Goal: Information Seeking & Learning: Learn about a topic

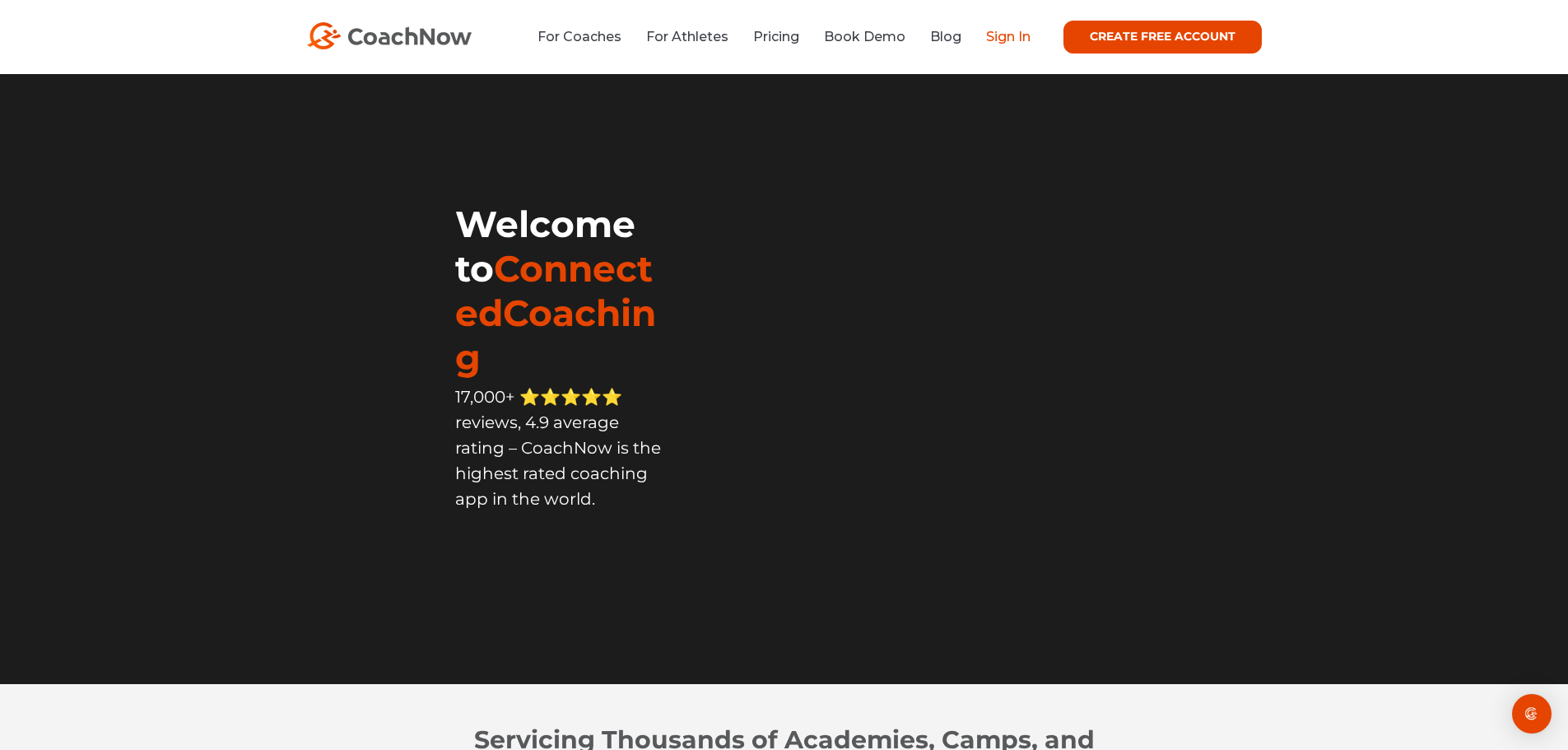
click at [1009, 39] on link "Sign In" at bounding box center [1008, 37] width 45 height 16
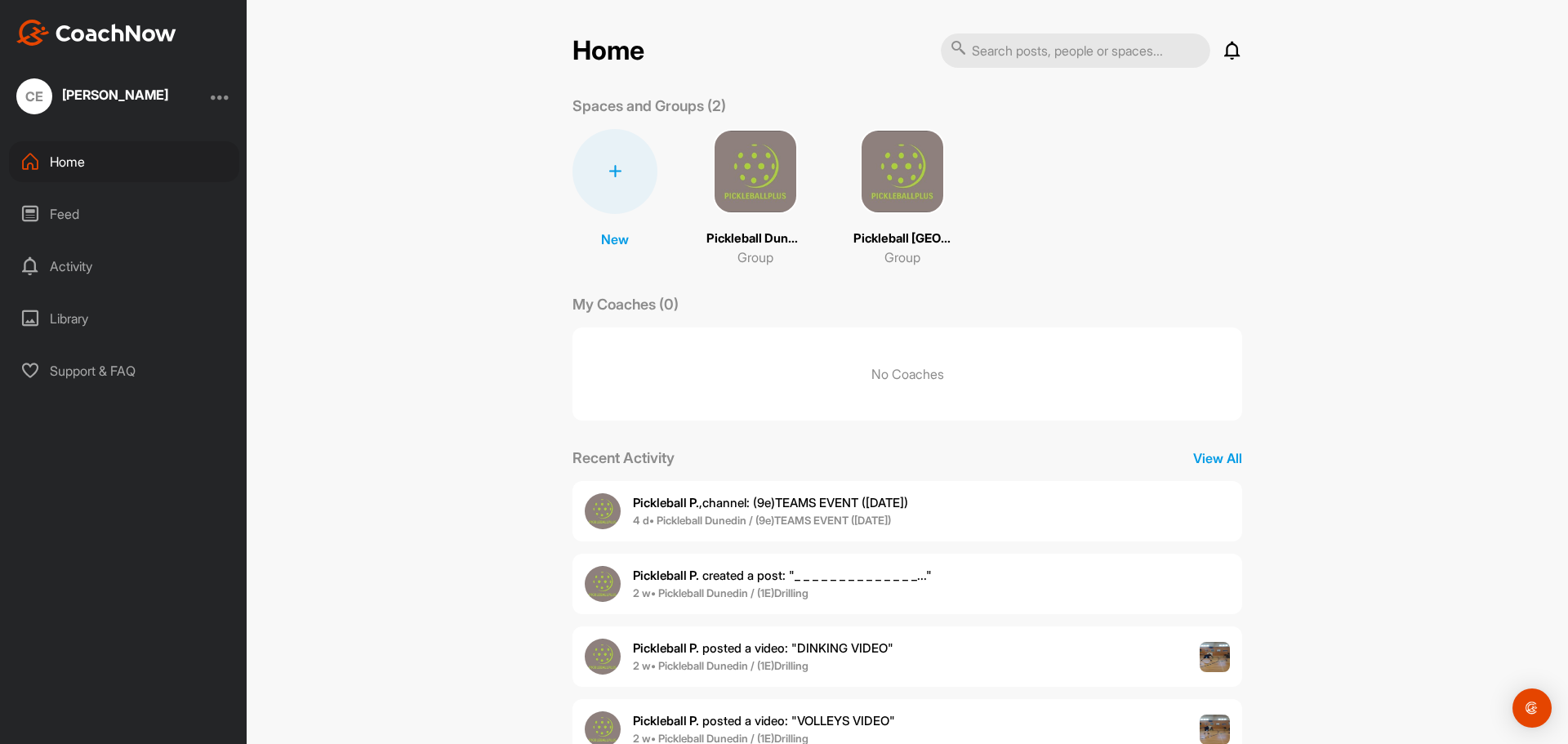
click at [756, 170] on img at bounding box center [755, 171] width 85 height 85
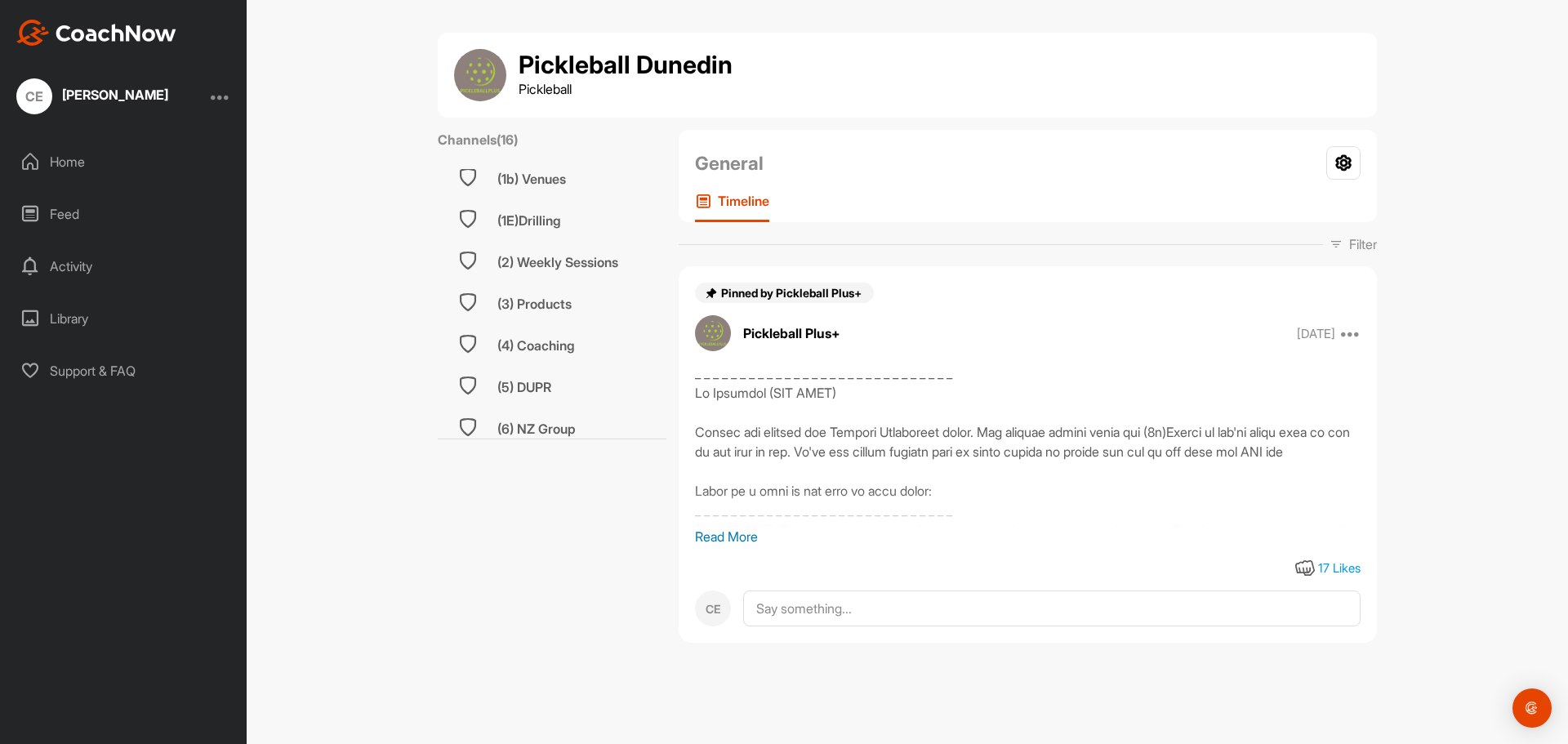
scroll to position [451, 0]
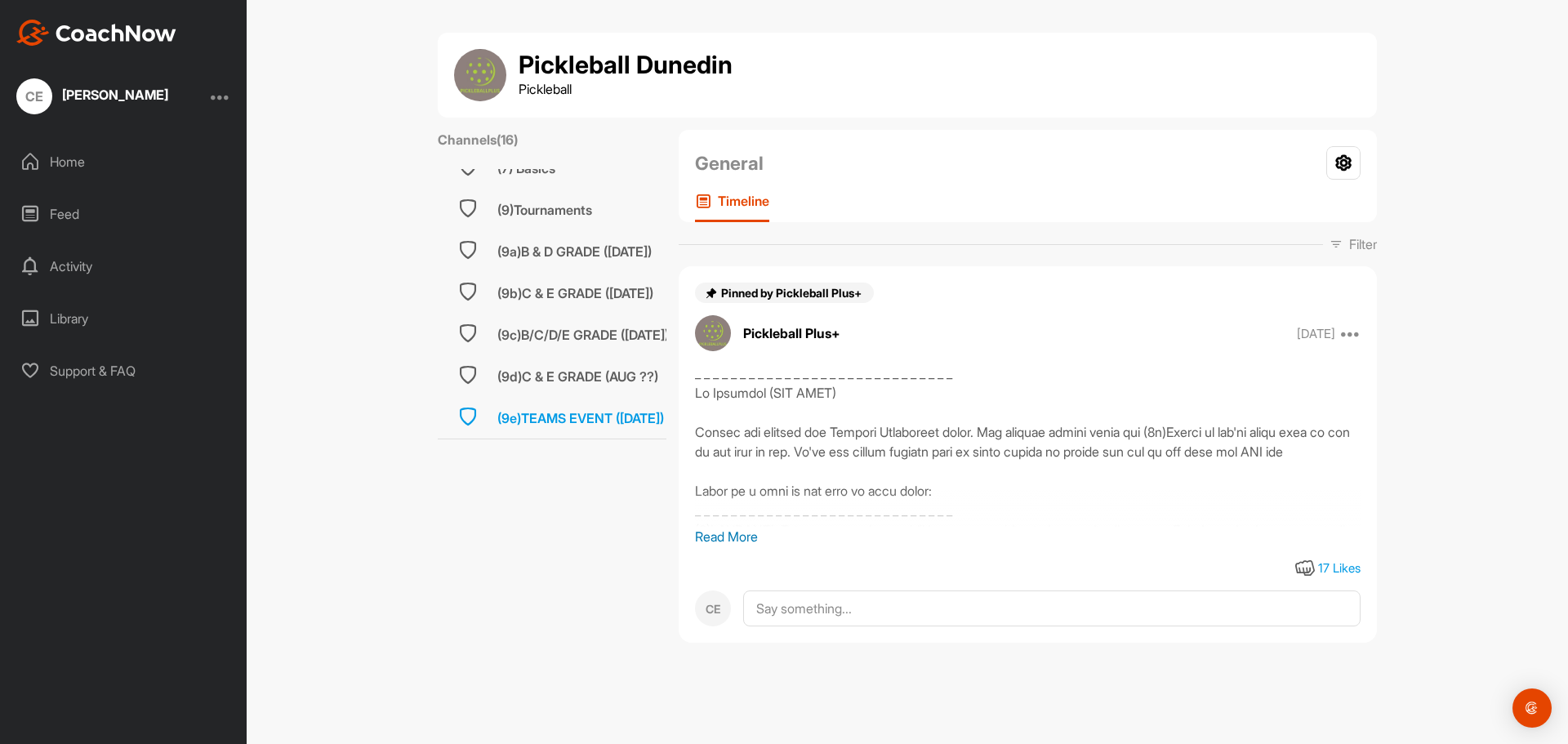
click at [513, 409] on div "(9e)TEAMS EVENT ([DATE])" at bounding box center [580, 418] width 166 height 20
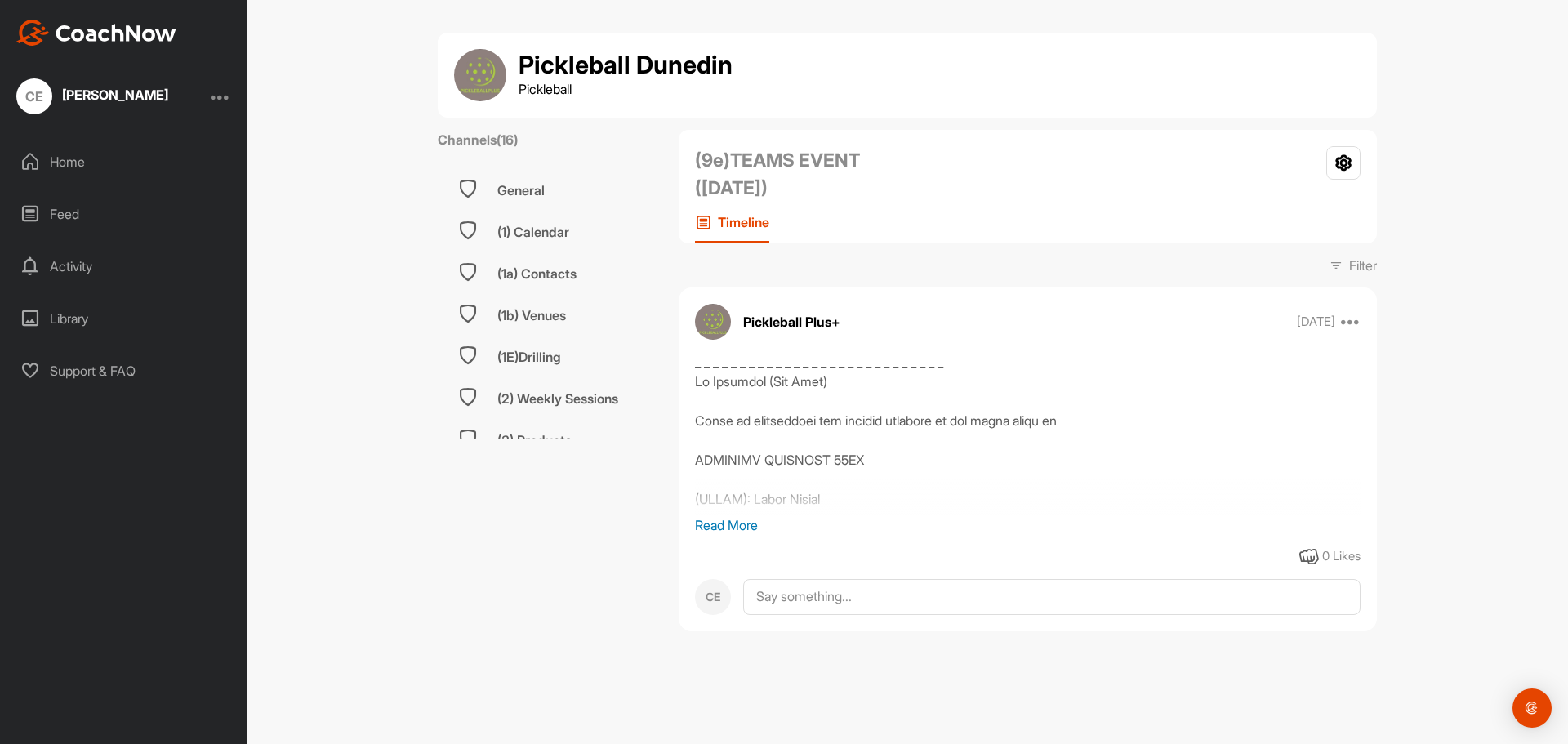
click at [752, 513] on div "[URL][DOMAIN_NAME]" at bounding box center [1028, 433] width 666 height 164
click at [754, 522] on p "Read More" at bounding box center [1028, 525] width 666 height 20
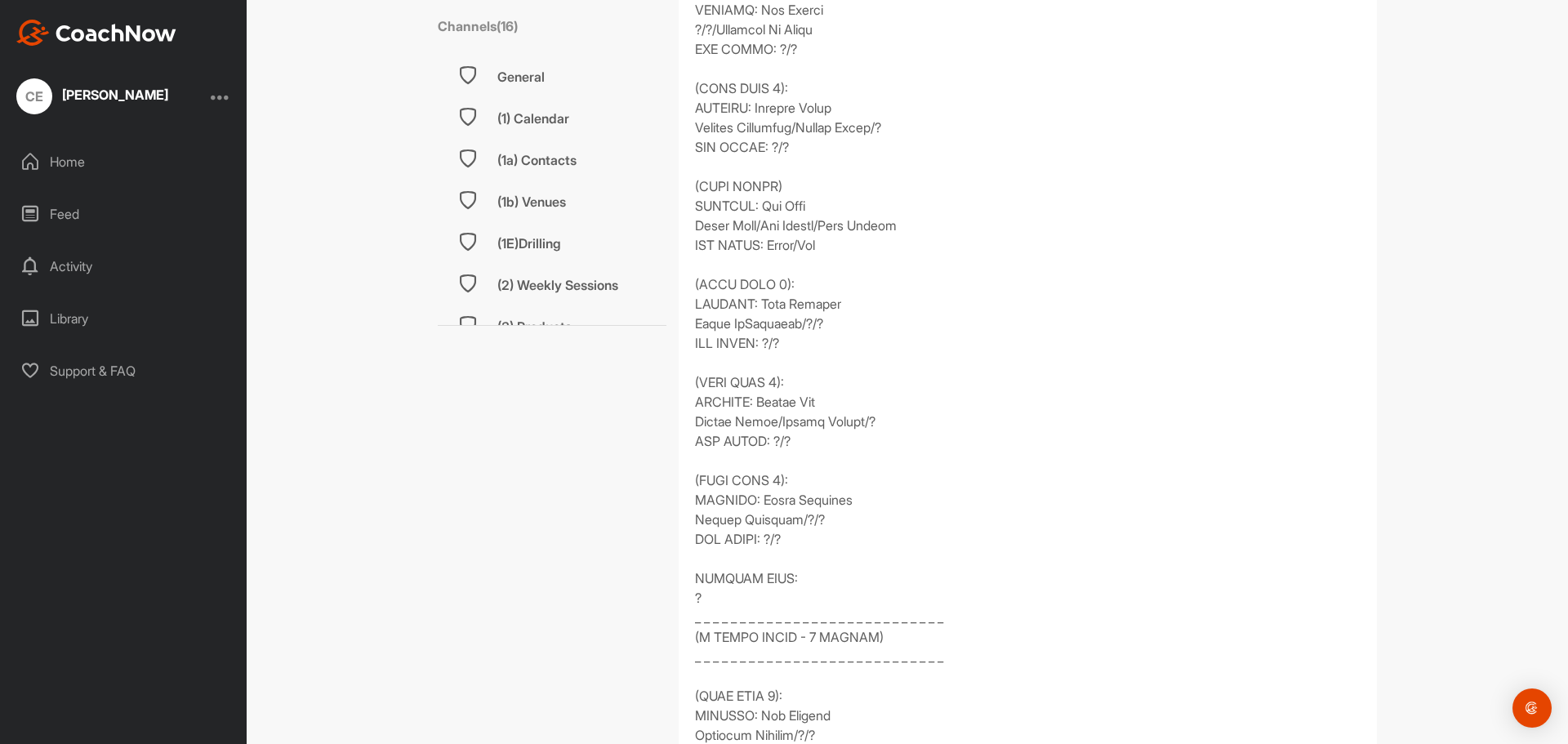
scroll to position [1879, 0]
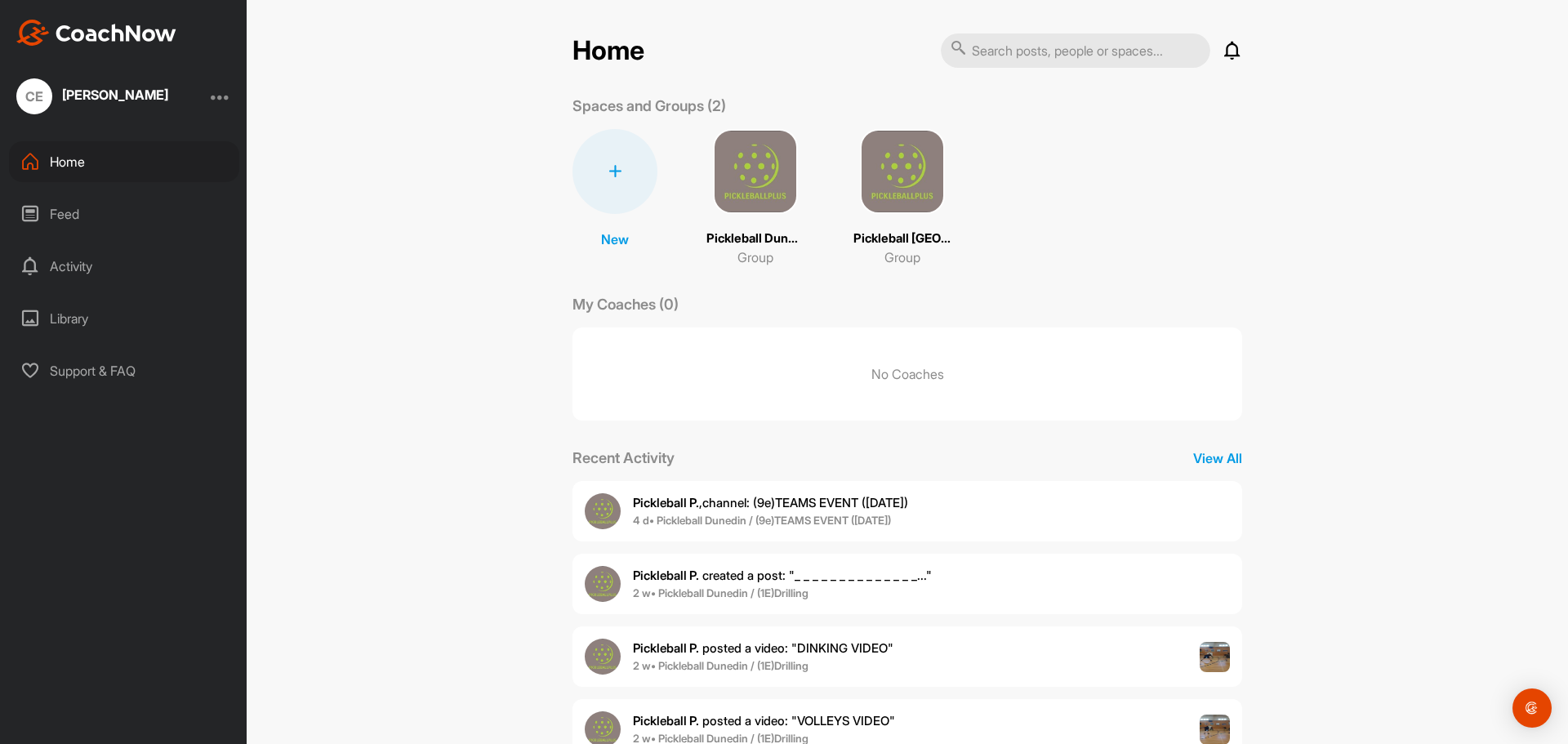
click at [776, 181] on img at bounding box center [755, 171] width 85 height 85
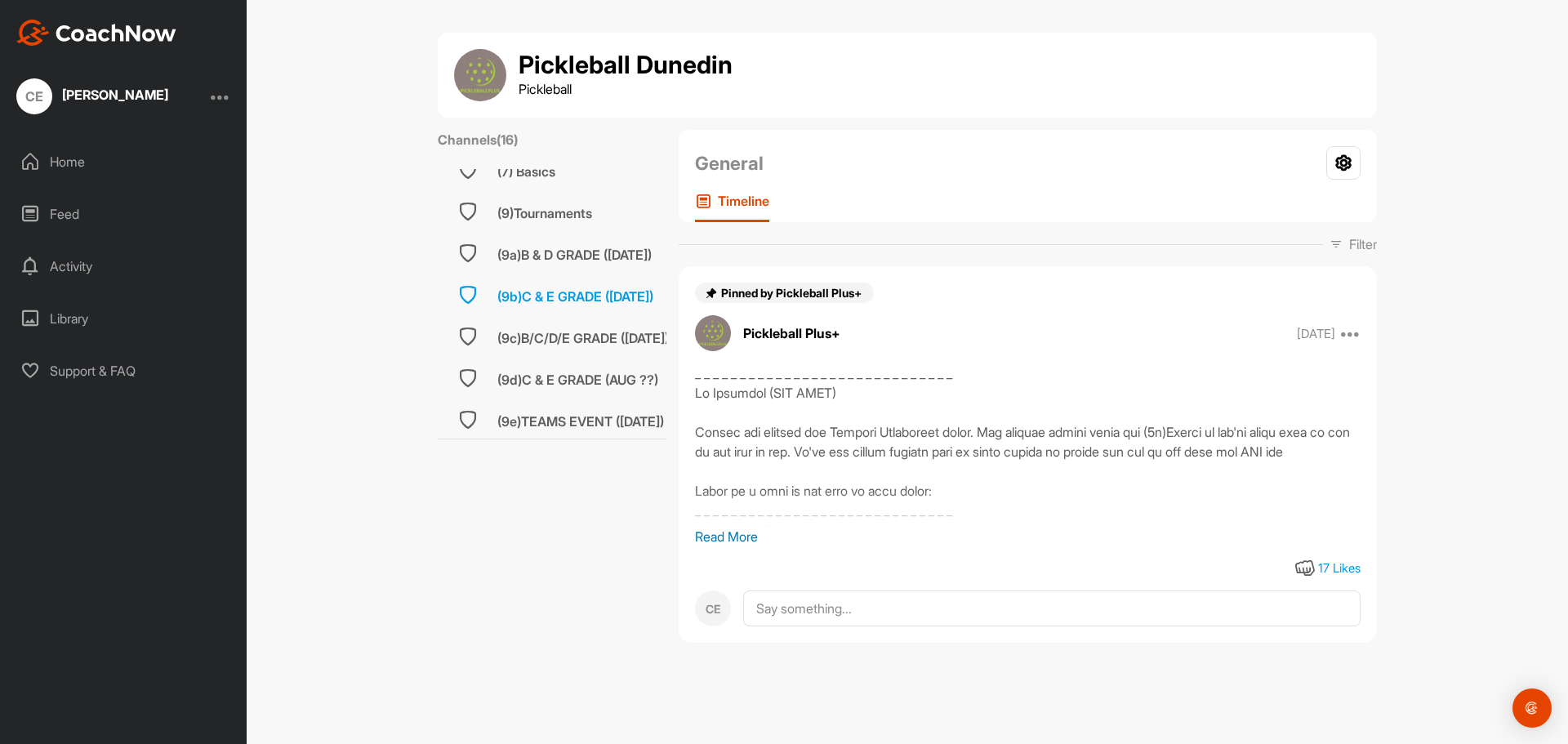
scroll to position [451, 0]
click at [577, 242] on div "(9a)B & D GRADE ([DATE])" at bounding box center [574, 251] width 154 height 20
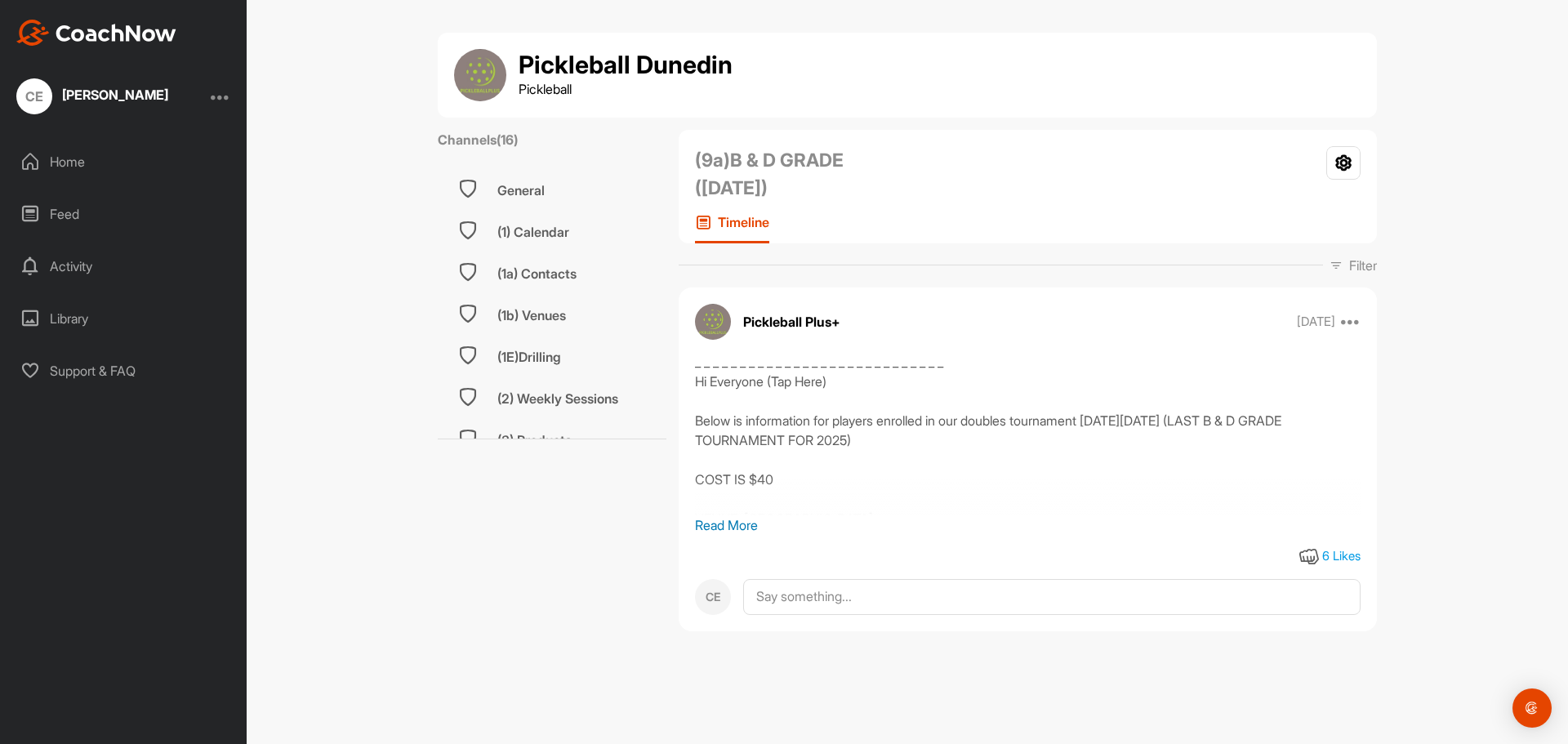
click at [739, 534] on p "Read More" at bounding box center [1028, 525] width 666 height 20
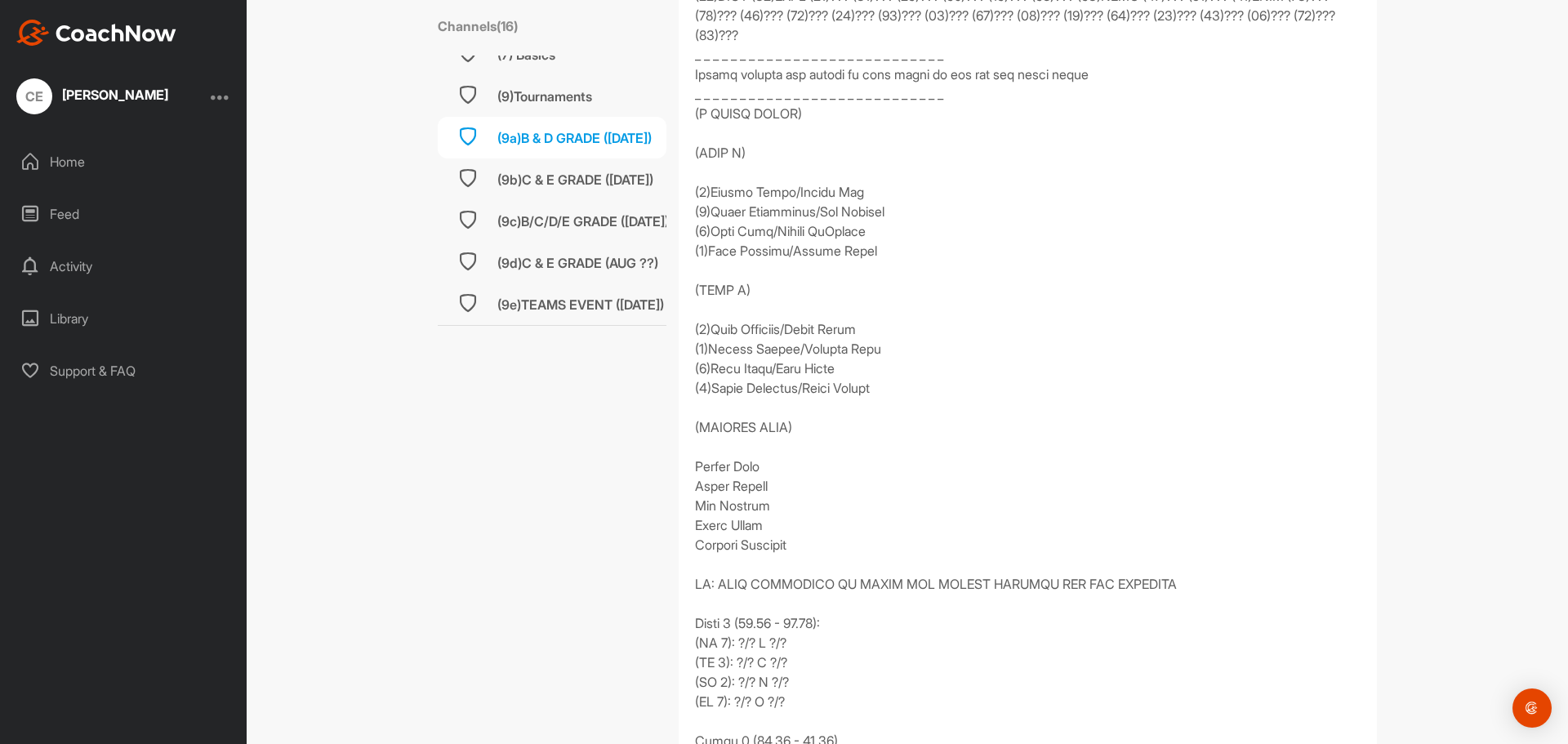
scroll to position [451, 0]
click at [567, 297] on div "(9e)TEAMS EVENT ([DATE])" at bounding box center [580, 304] width 166 height 20
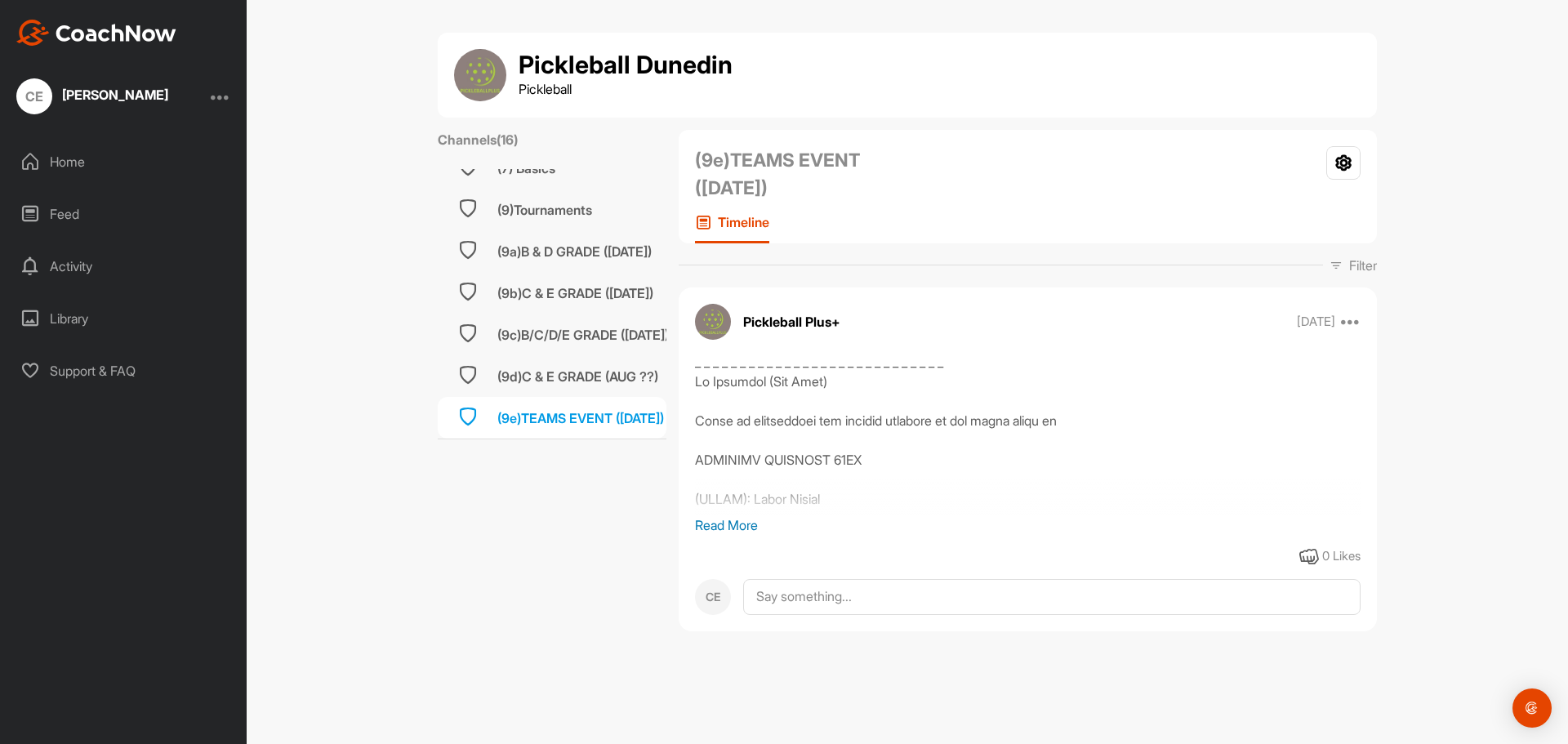
click at [745, 520] on p "Read More" at bounding box center [1028, 525] width 666 height 20
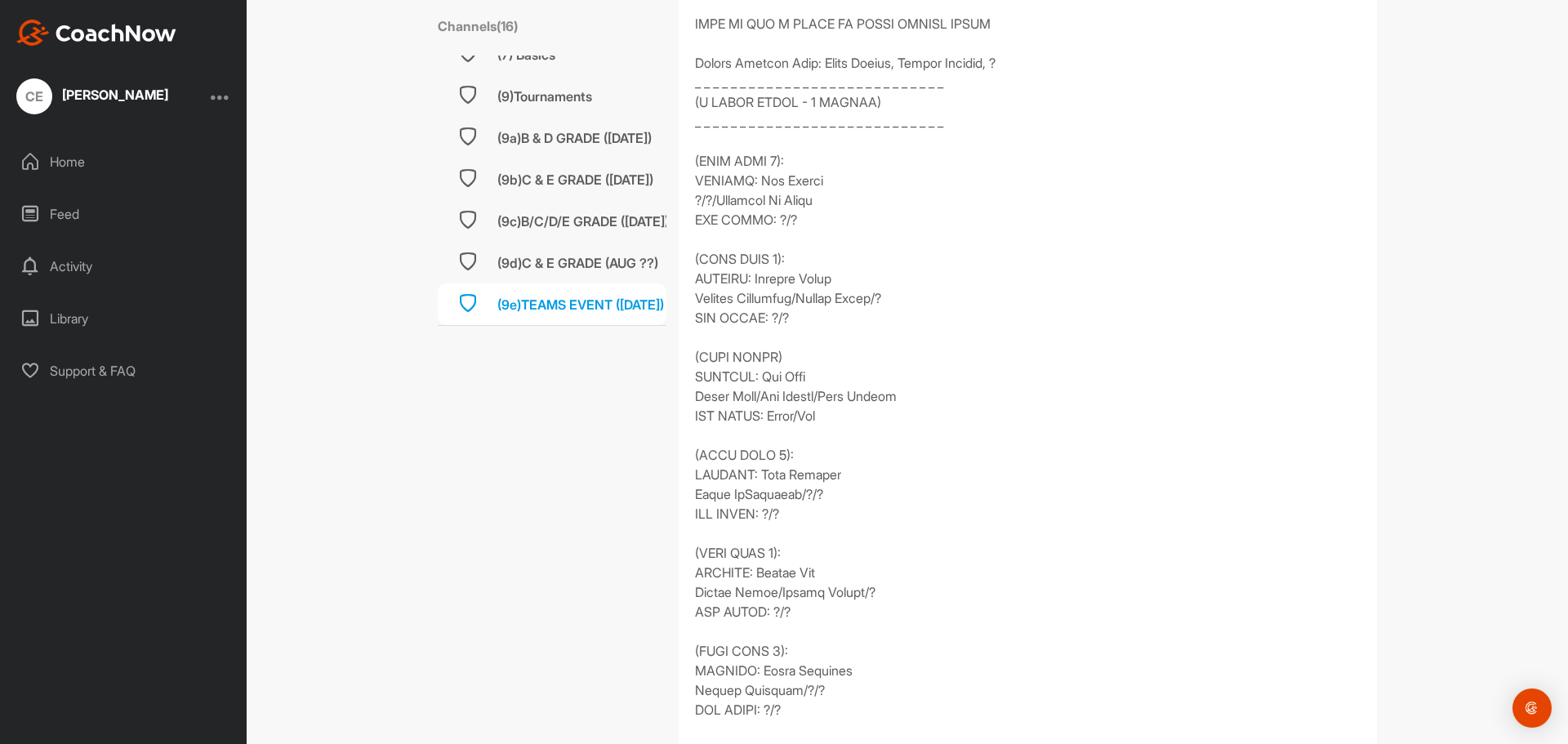
scroll to position [1471, 0]
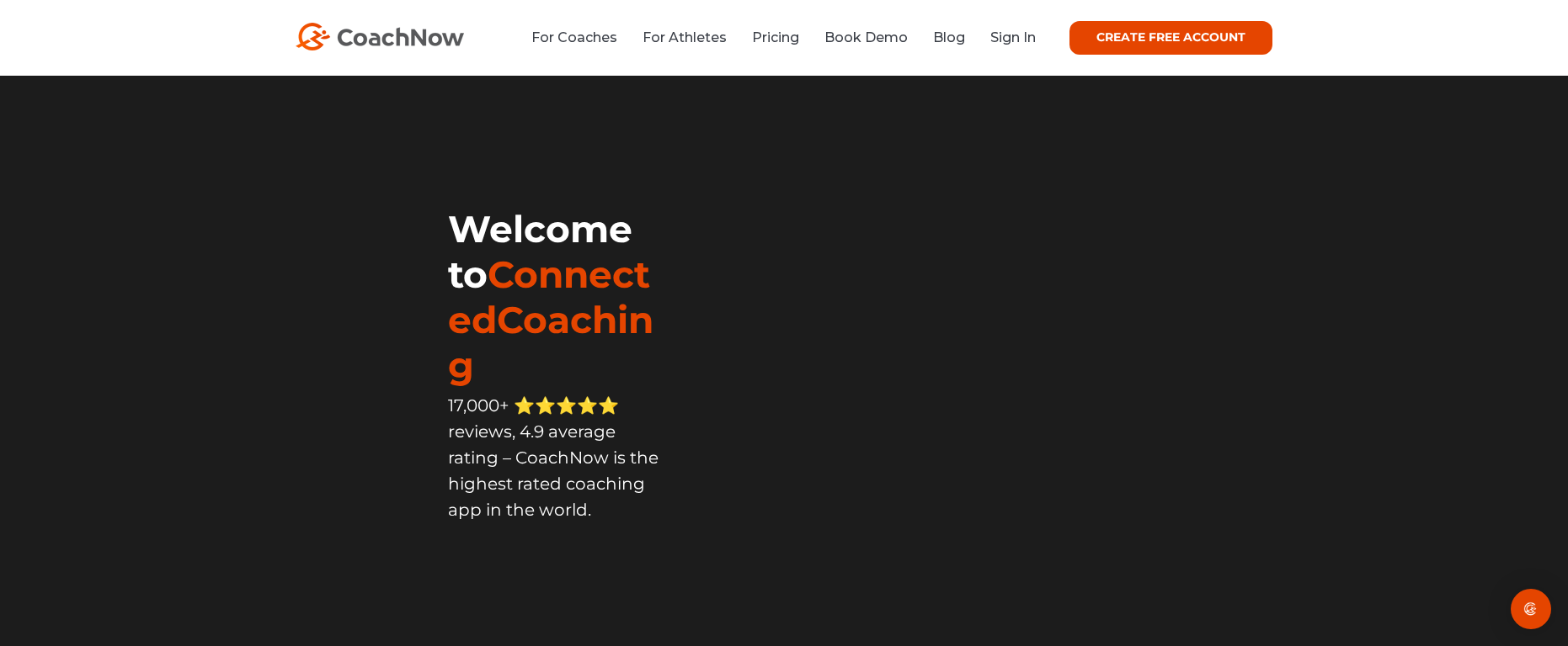
click at [1018, 31] on link "Sign In" at bounding box center [1013, 37] width 46 height 16
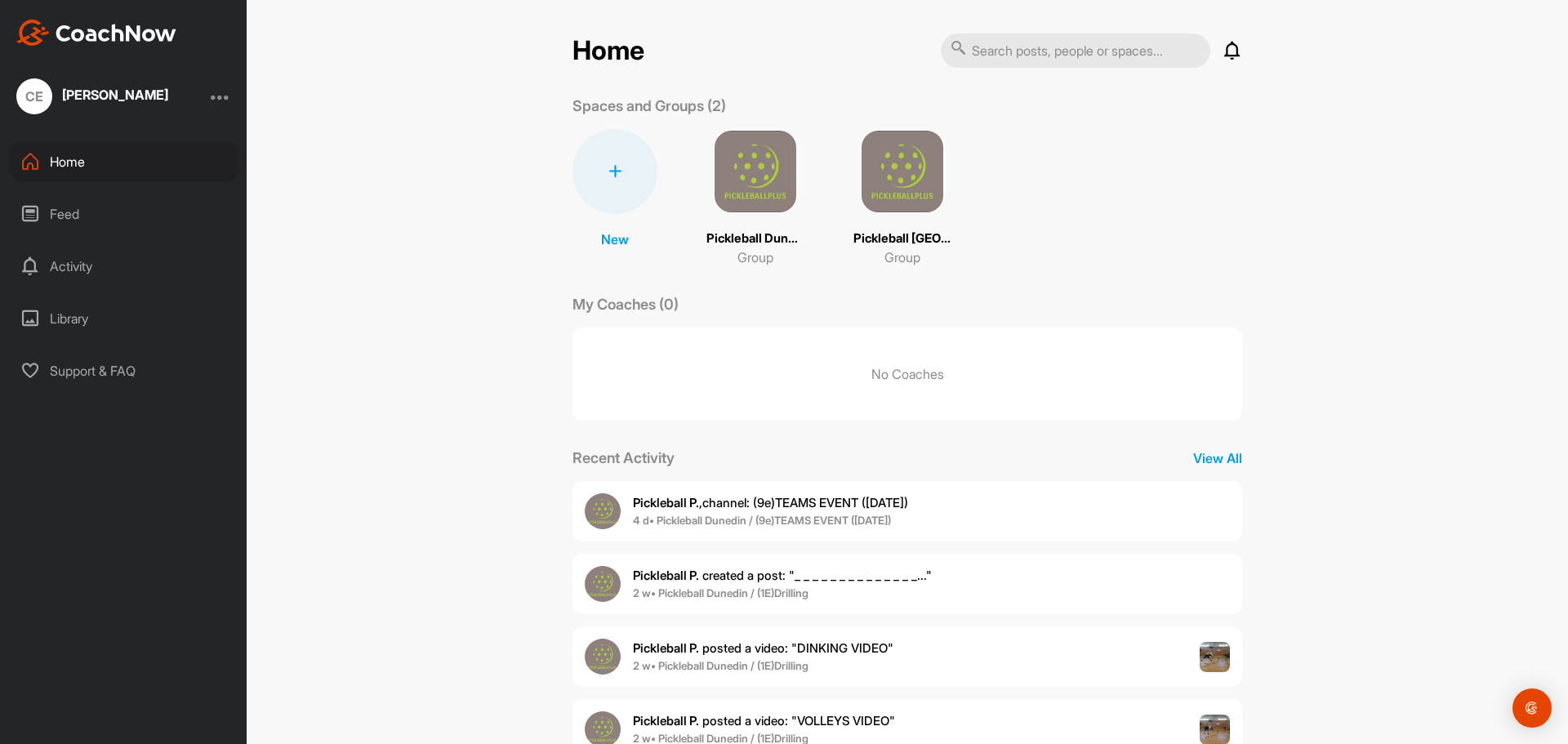
click at [782, 164] on img at bounding box center [755, 171] width 85 height 85
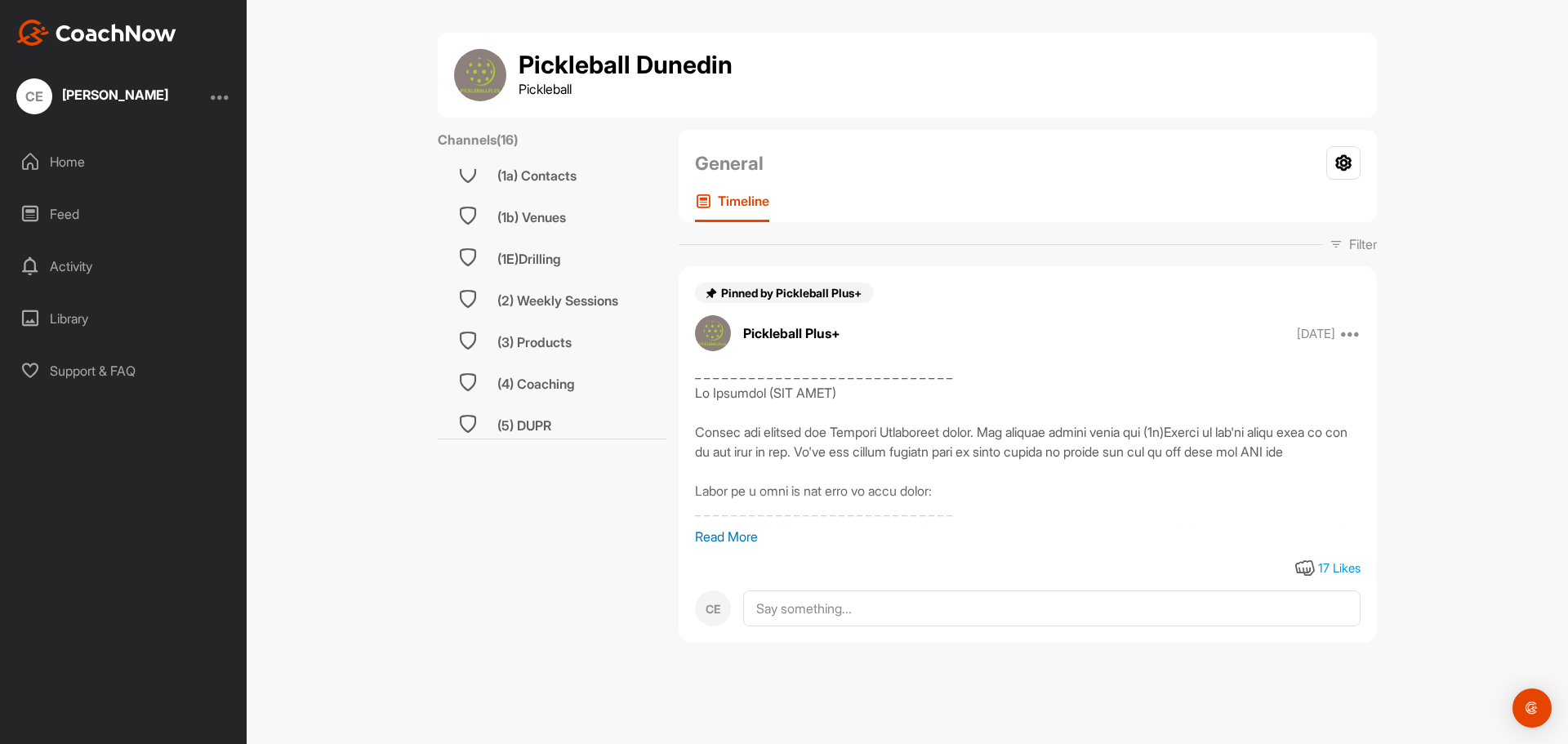
scroll to position [451, 0]
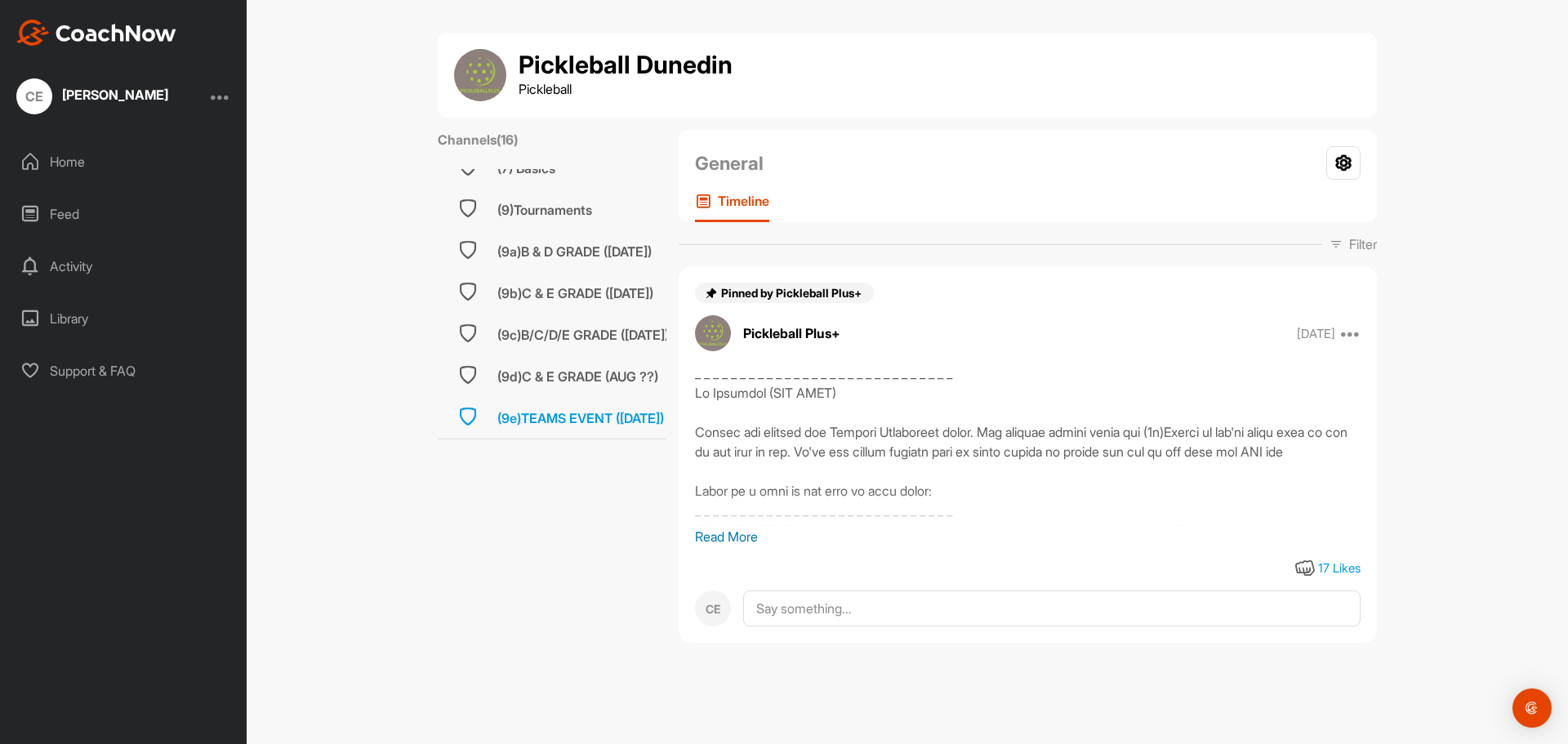
click at [528, 409] on div "(9e)TEAMS EVENT ([DATE])" at bounding box center [580, 418] width 166 height 20
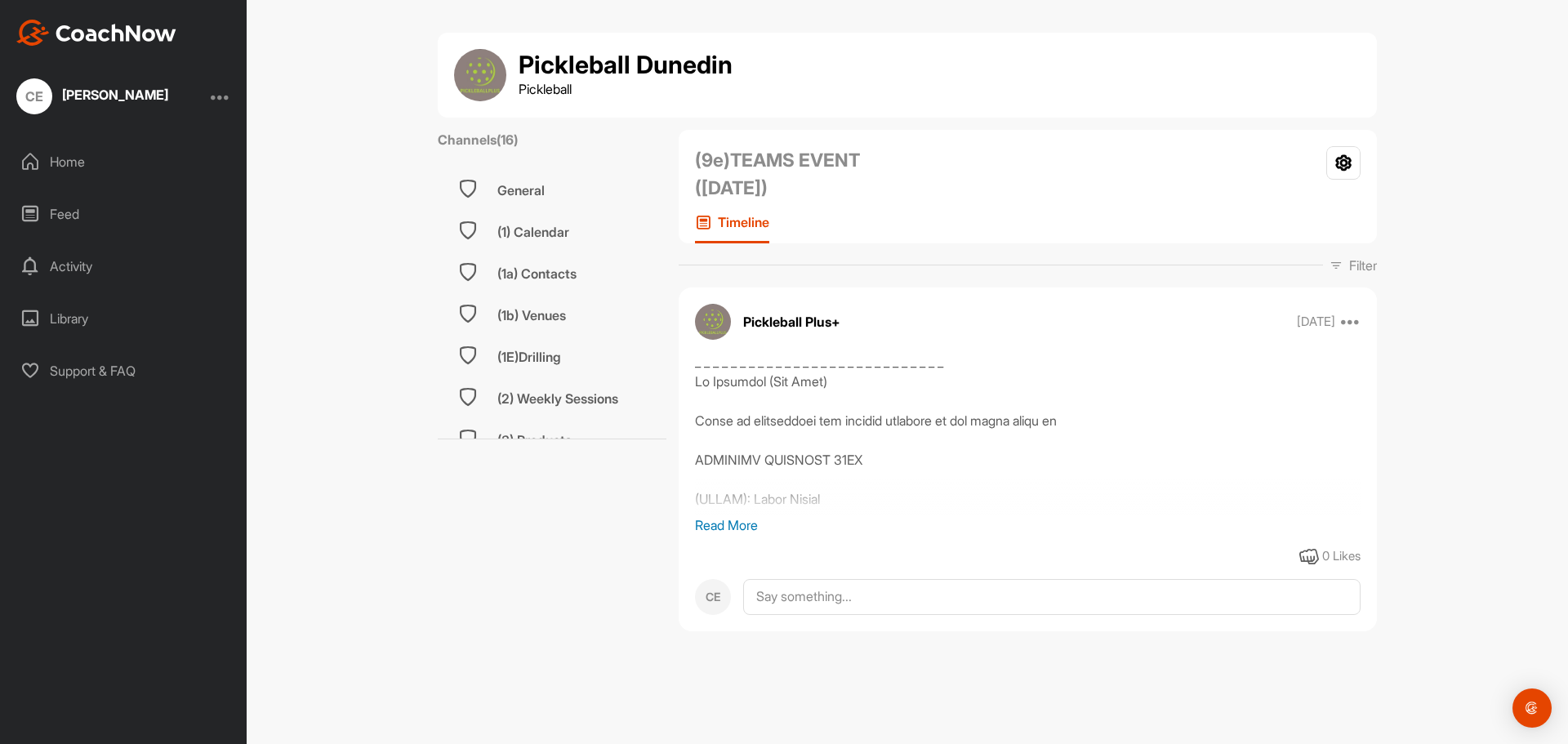
click at [729, 520] on p "Read More" at bounding box center [1028, 525] width 666 height 20
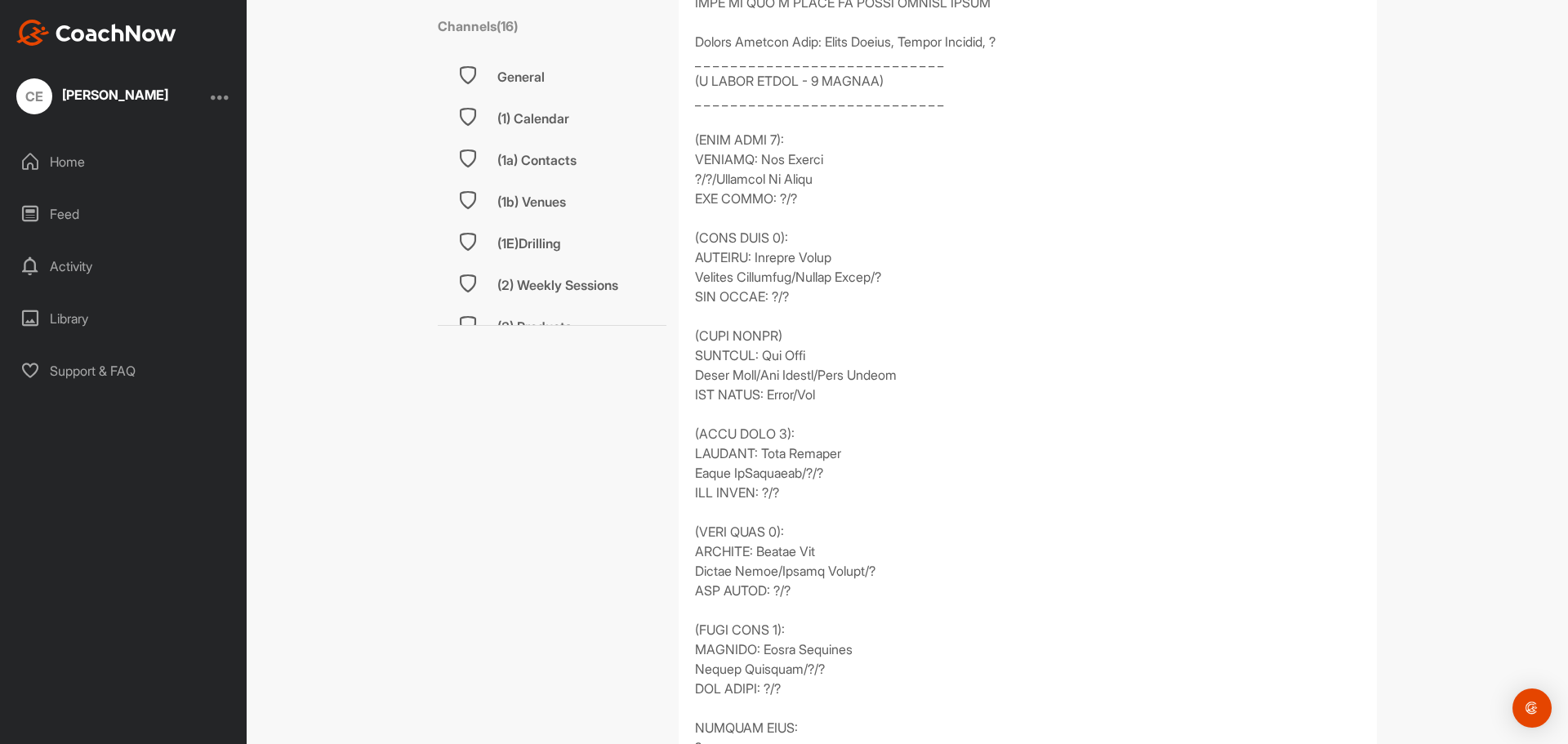
scroll to position [1471, 0]
